Goal: Task Accomplishment & Management: Manage account settings

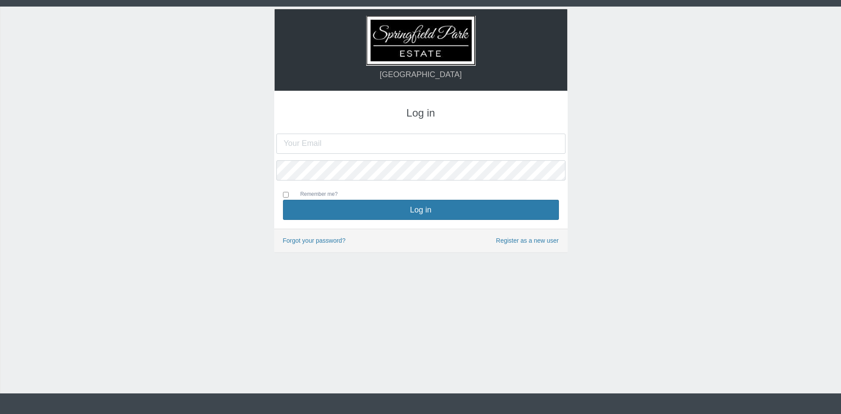
click at [405, 144] on input "text" at bounding box center [420, 144] width 289 height 20
type input "[PERSON_NAME][EMAIL_ADDRESS][DOMAIN_NAME]"
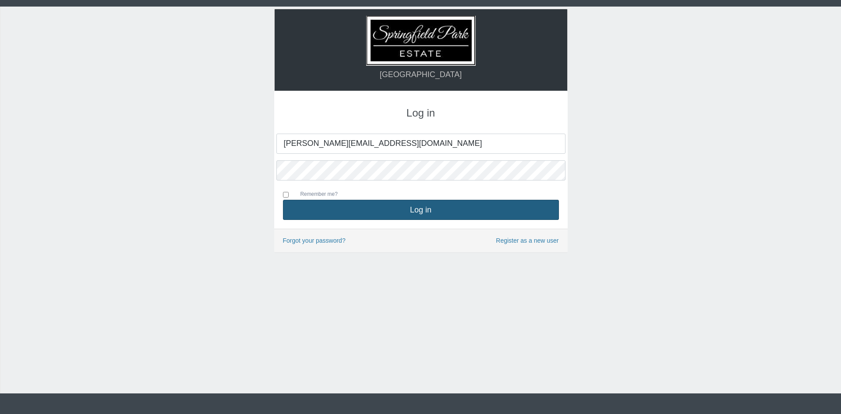
click at [406, 212] on button "Log in" at bounding box center [421, 210] width 276 height 20
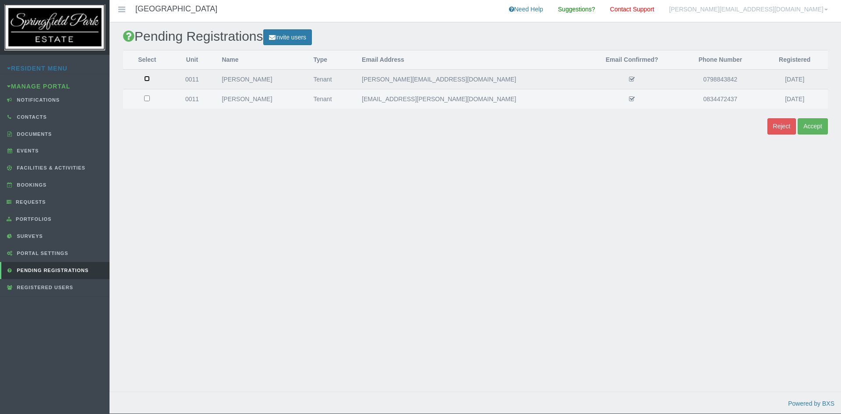
click at [150, 81] on input "checkbox" at bounding box center [147, 79] width 6 height 6
checkbox input "true"
click at [150, 98] on input "checkbox" at bounding box center [147, 98] width 6 height 6
checkbox input "true"
click at [810, 121] on button "Accept" at bounding box center [812, 126] width 30 height 16
